Goal: Check status: Check status

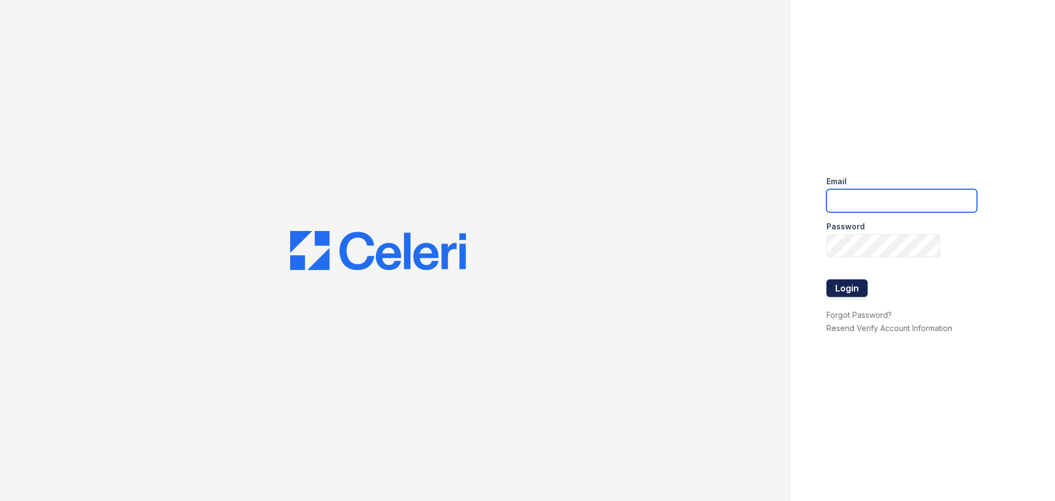
type input "[DOMAIN_NAME][EMAIL_ADDRESS][DOMAIN_NAME]"
click at [860, 295] on button "Login" at bounding box center [846, 288] width 41 height 18
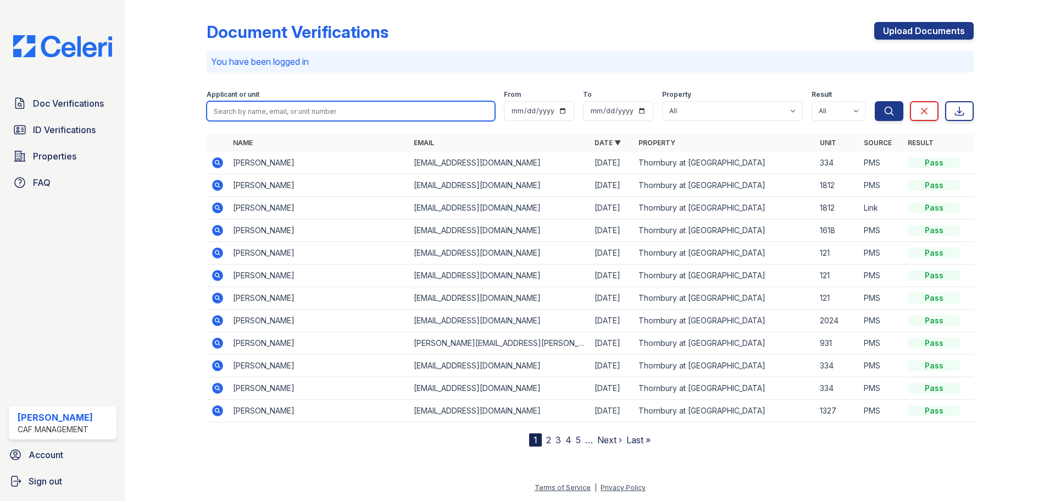
click at [226, 107] on input "search" at bounding box center [351, 111] width 288 height 20
type input "[GEOGRAPHIC_DATA]"
click at [875, 101] on button "Search" at bounding box center [889, 111] width 29 height 20
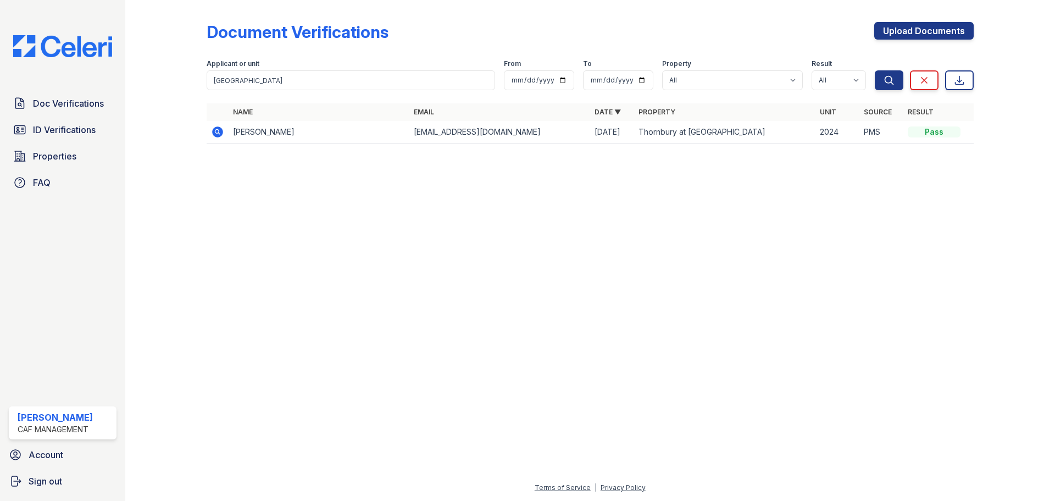
click at [216, 129] on icon at bounding box center [217, 131] width 13 height 13
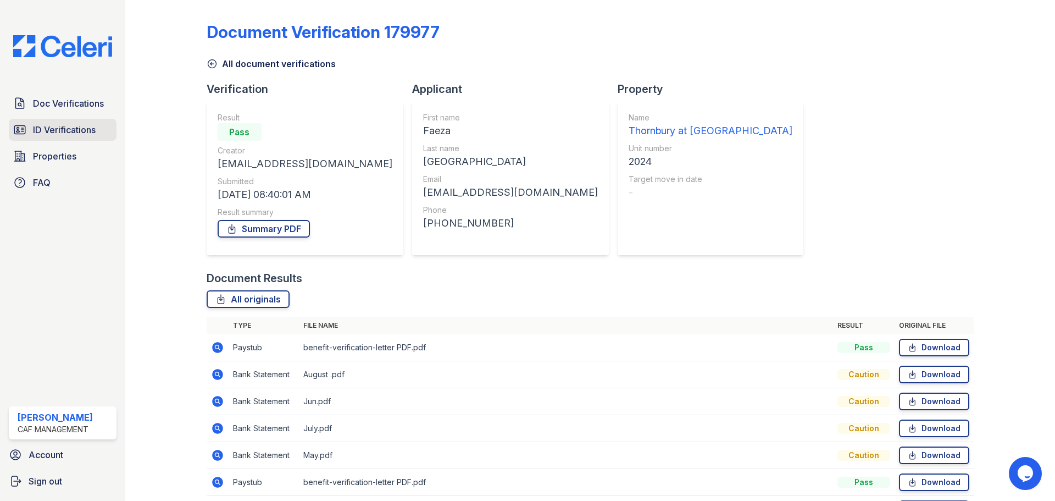
click at [84, 126] on span "ID Verifications" at bounding box center [64, 129] width 63 height 13
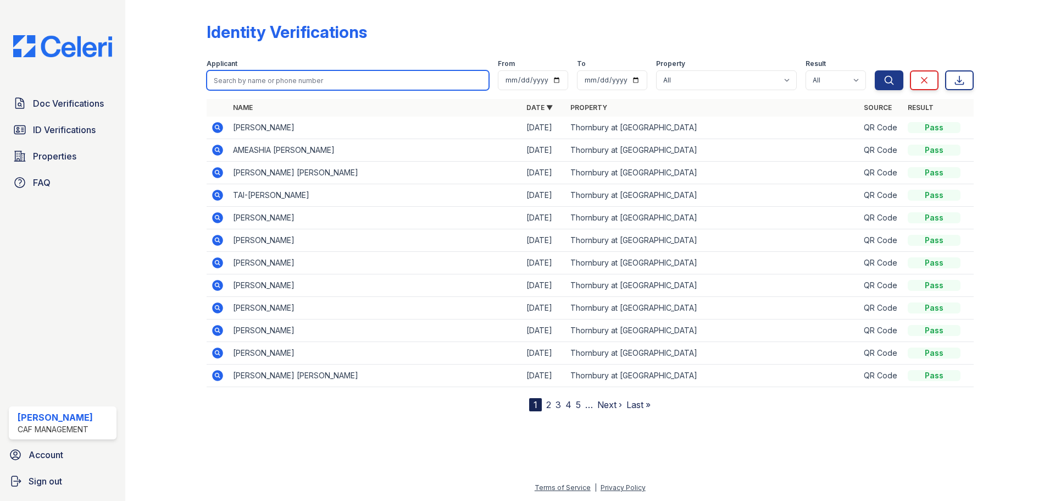
click at [247, 76] on input "search" at bounding box center [348, 80] width 282 height 20
type input "Salem"
click at [875, 70] on button "Search" at bounding box center [889, 80] width 29 height 20
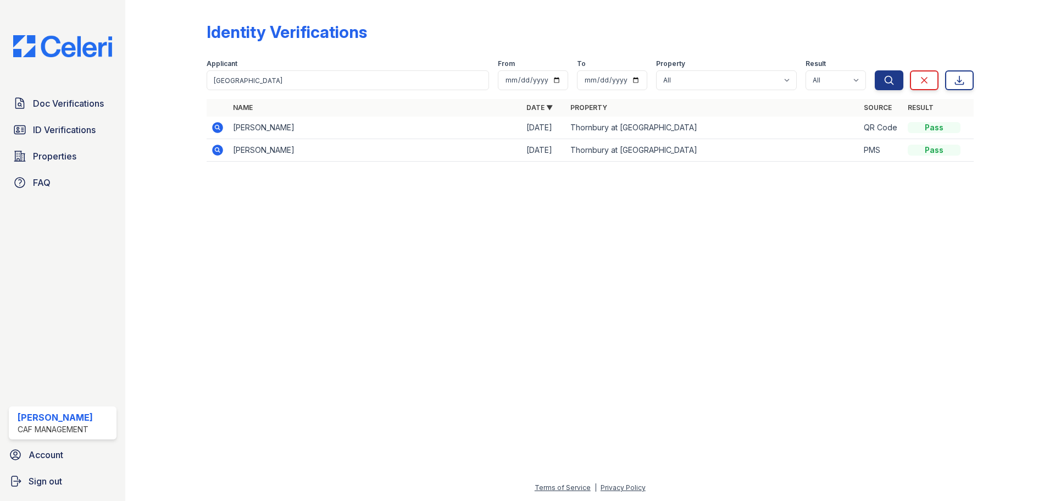
click at [216, 126] on icon at bounding box center [216, 126] width 3 height 3
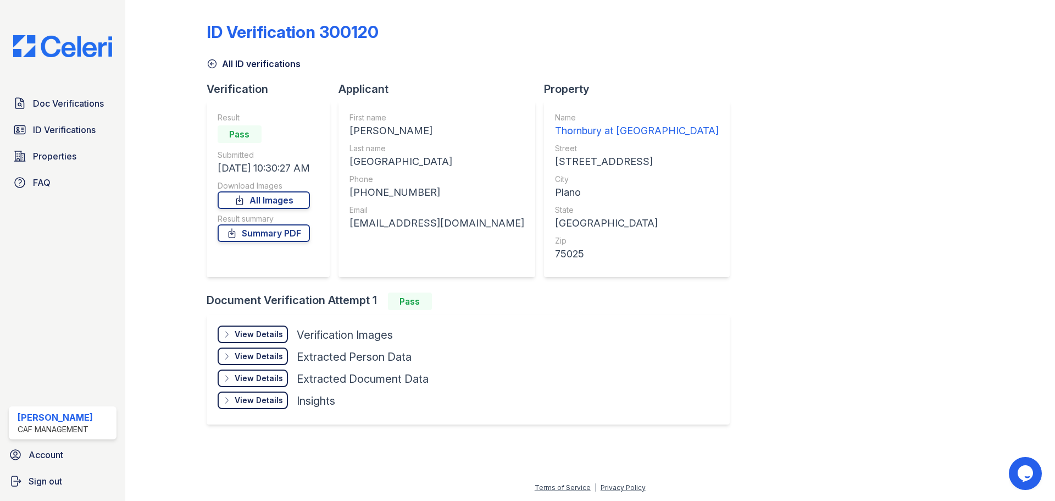
click at [225, 329] on div "View Details Details" at bounding box center [253, 334] width 70 height 18
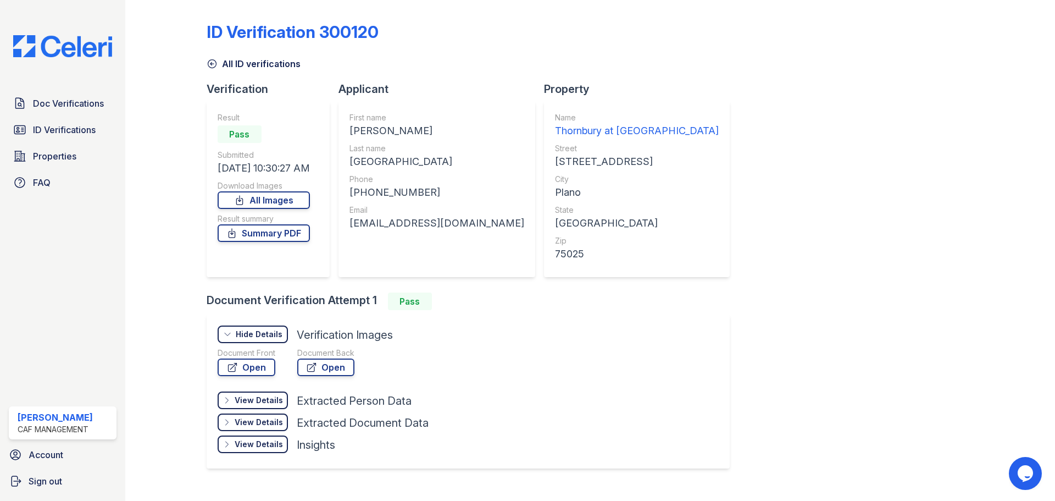
click at [214, 62] on icon at bounding box center [212, 63] width 11 height 11
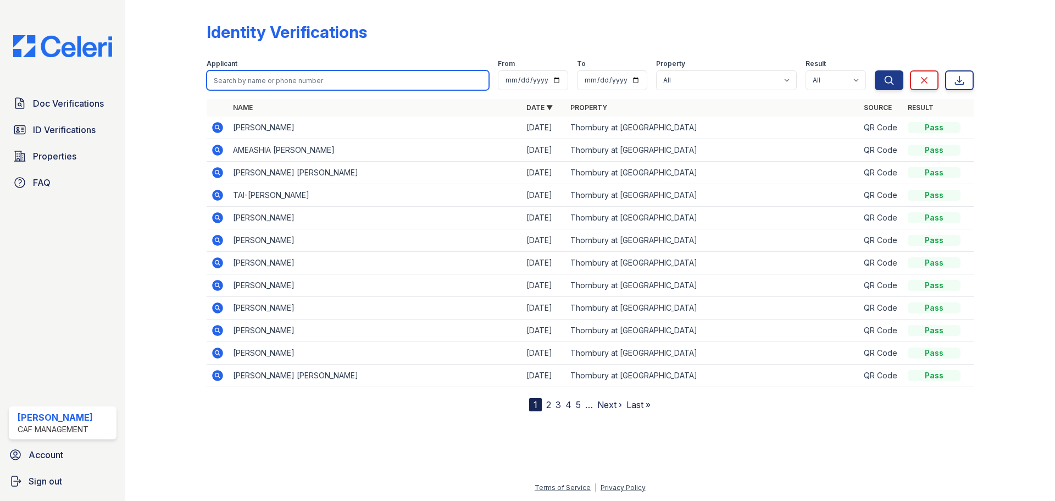
click at [224, 77] on input "search" at bounding box center [348, 80] width 282 height 20
type input "s"
type input "salem"
click at [875, 70] on button "Search" at bounding box center [889, 80] width 29 height 20
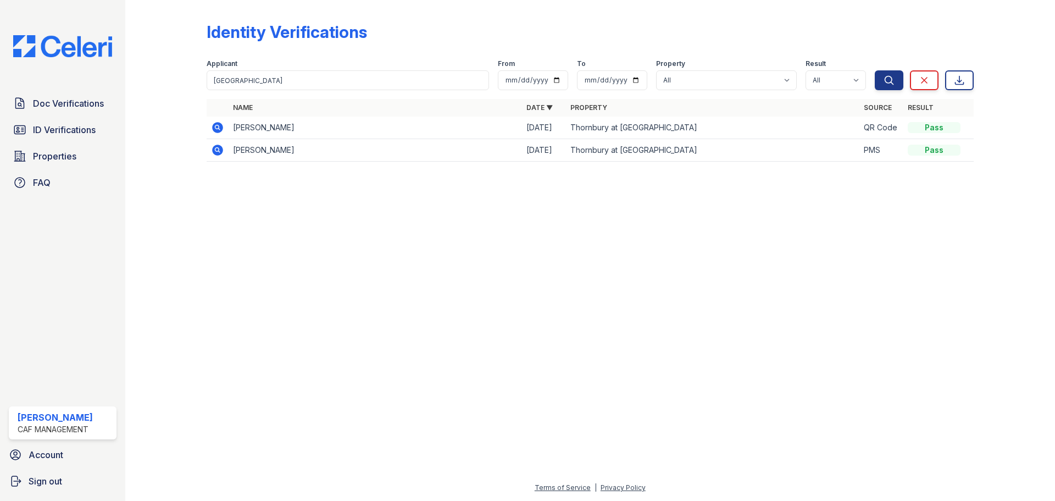
click at [216, 149] on icon at bounding box center [216, 149] width 3 height 3
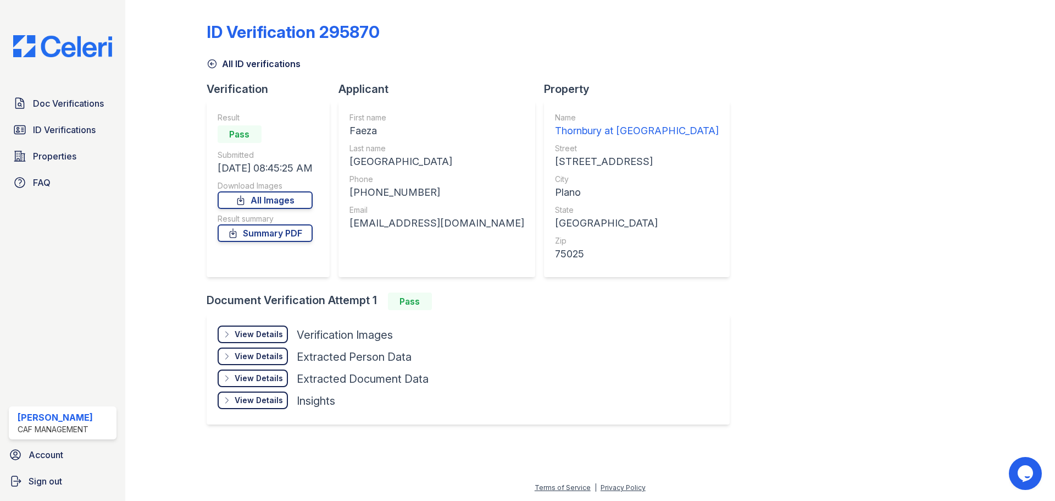
click at [220, 335] on div "View Details Details" at bounding box center [253, 334] width 70 height 18
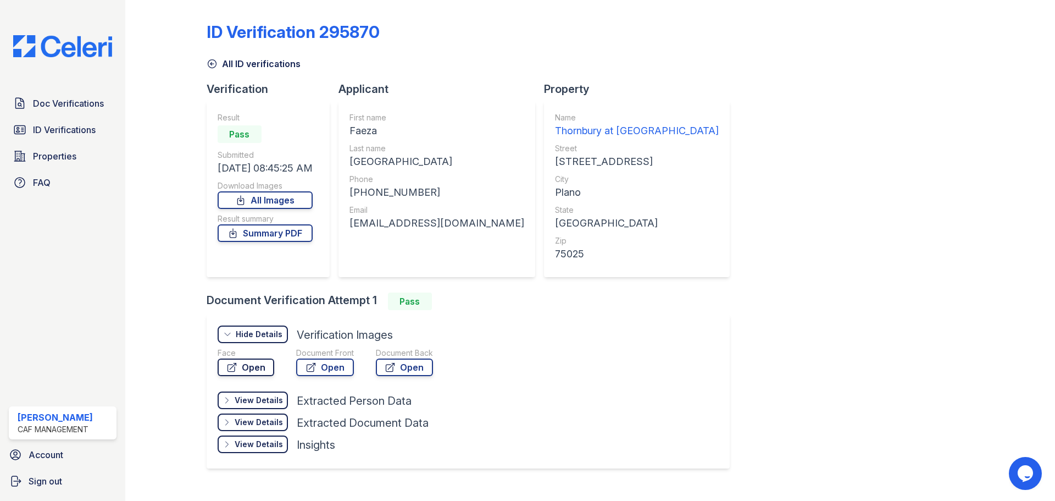
click at [255, 368] on link "Open" at bounding box center [246, 367] width 57 height 18
